Goal: Transaction & Acquisition: Purchase product/service

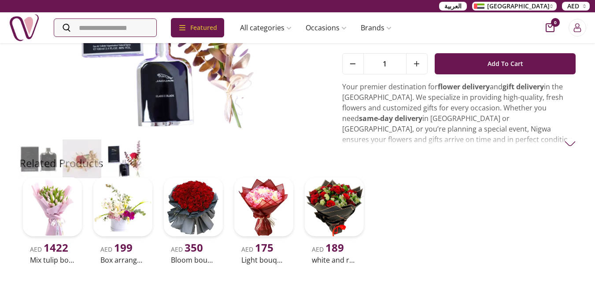
scroll to position [176, 0]
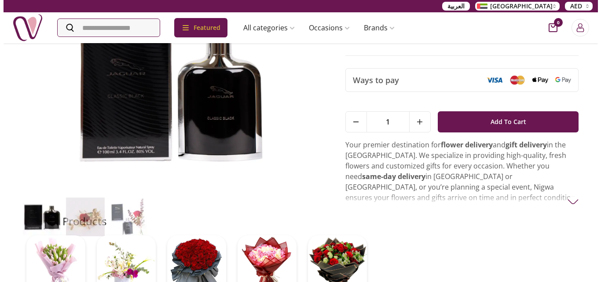
scroll to position [88, 0]
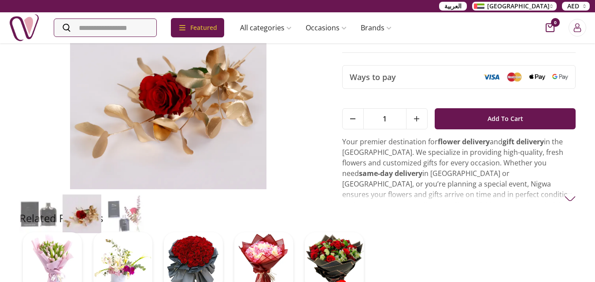
click at [315, 99] on img at bounding box center [168, 91] width 298 height 197
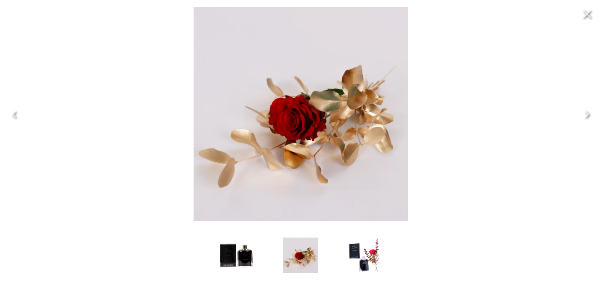
click at [15, 113] on icon "Previous" at bounding box center [14, 114] width 14 height 14
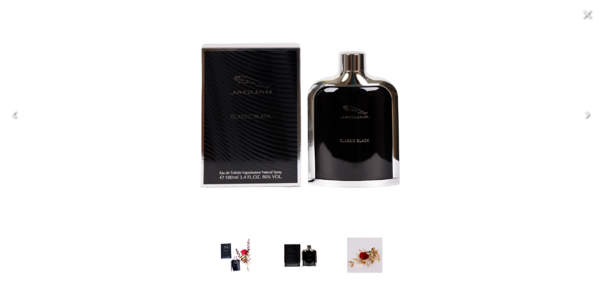
click at [276, 125] on img at bounding box center [301, 114] width 214 height 214
click at [356, 129] on img at bounding box center [301, 114] width 214 height 214
